Goal: Find contact information: Obtain details needed to contact an individual or organization

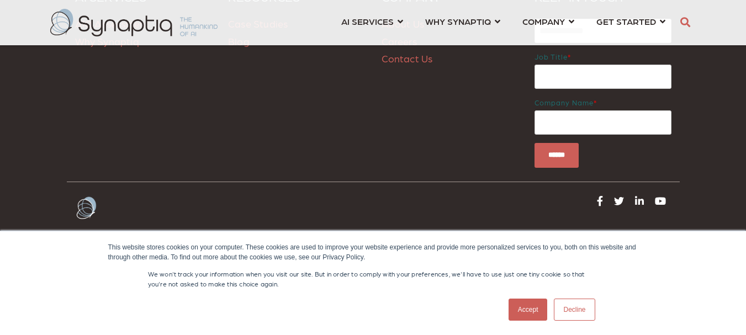
click at [565, 317] on link "Decline" at bounding box center [574, 310] width 41 height 22
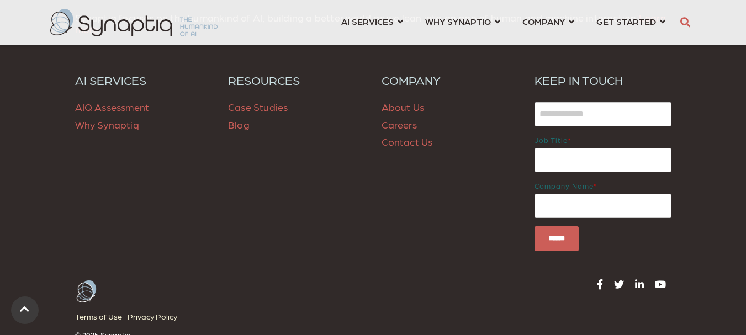
scroll to position [1646, 0]
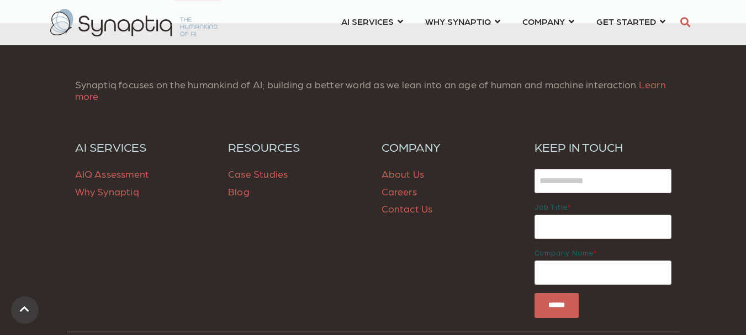
click at [395, 210] on link "Contact Us" at bounding box center [407, 209] width 51 height 12
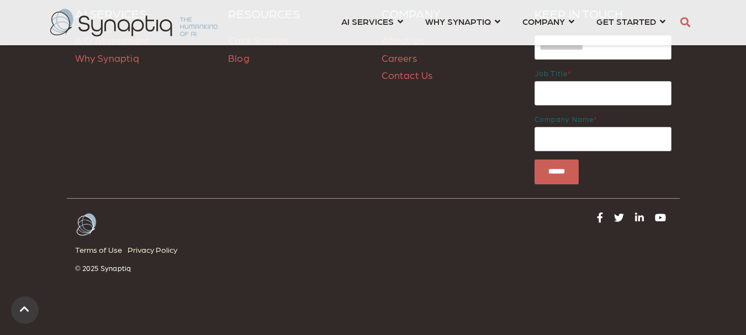
scroll to position [1076, 0]
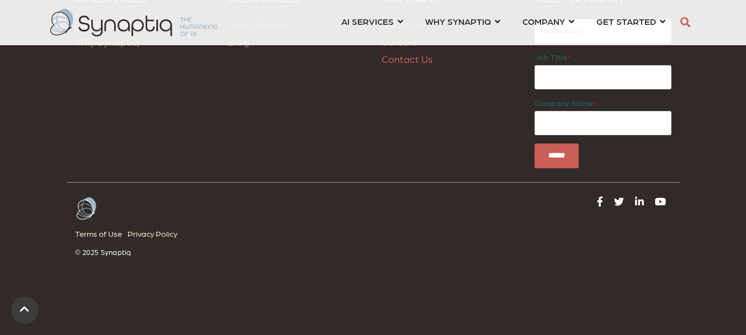
drag, startPoint x: 638, startPoint y: 194, endPoint x: 417, endPoint y: 271, distance: 233.6
click at [417, 271] on div "Synaptiq focuses on the humankind of AI; building a better world as we lean int…" at bounding box center [373, 104] width 746 height 462
